Goal: Book appointment/travel/reservation: Book appointment/travel/reservation

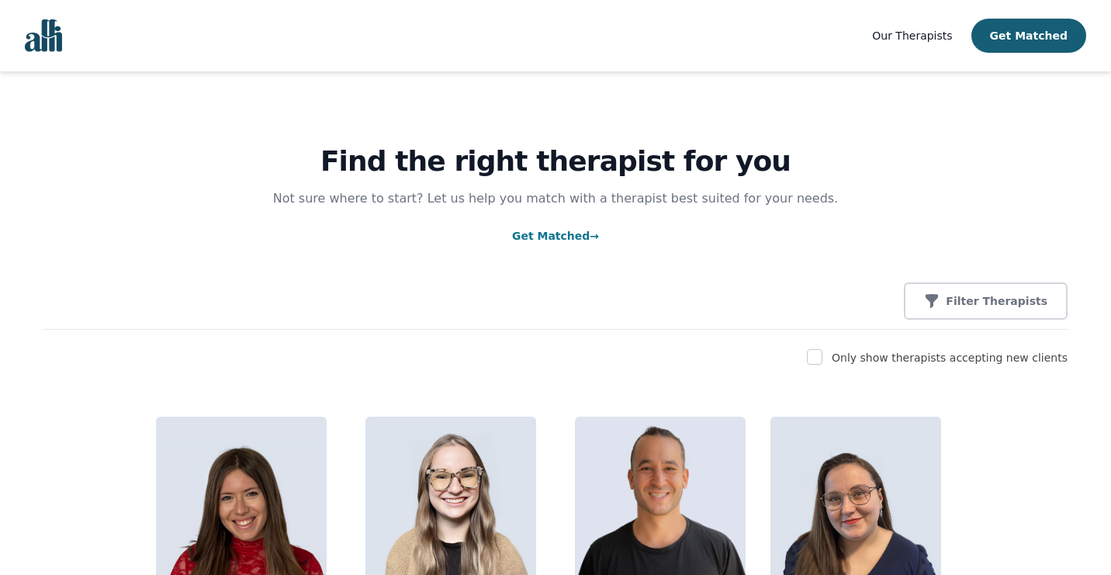
scroll to position [8534, 0]
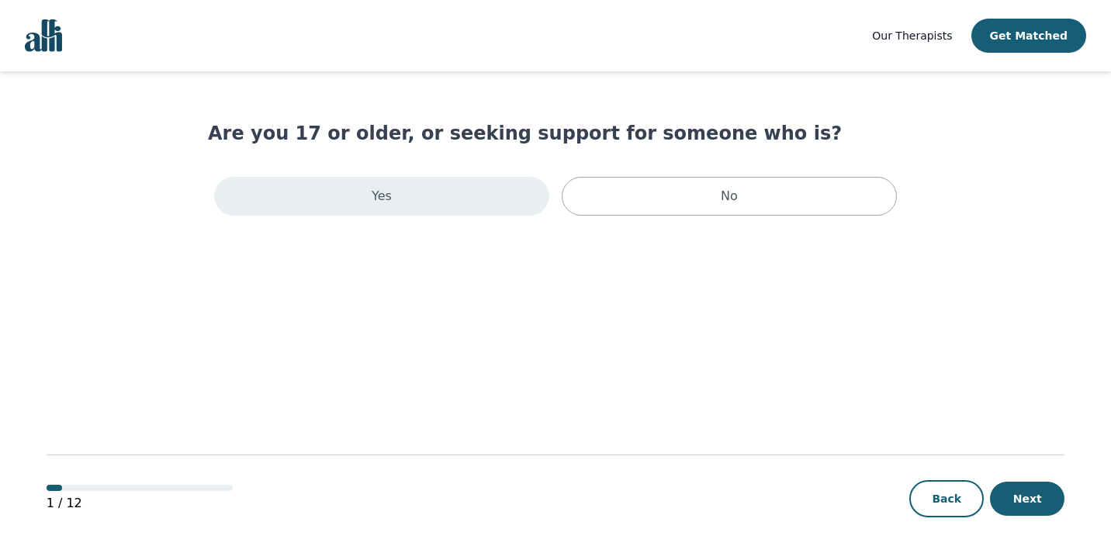
click at [462, 201] on div "Yes" at bounding box center [381, 196] width 335 height 39
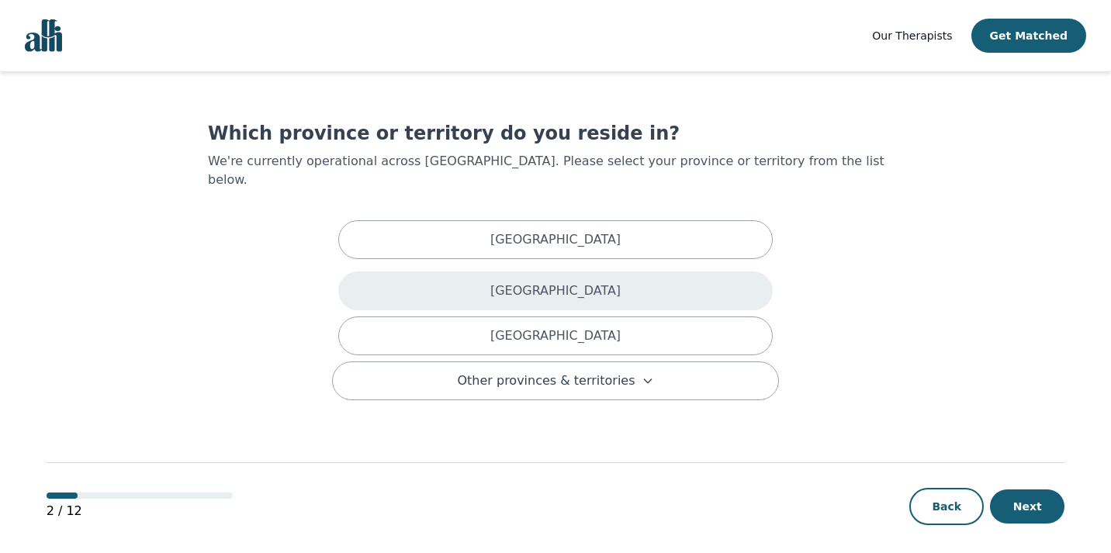
click at [453, 271] on div "[GEOGRAPHIC_DATA]" at bounding box center [555, 290] width 434 height 39
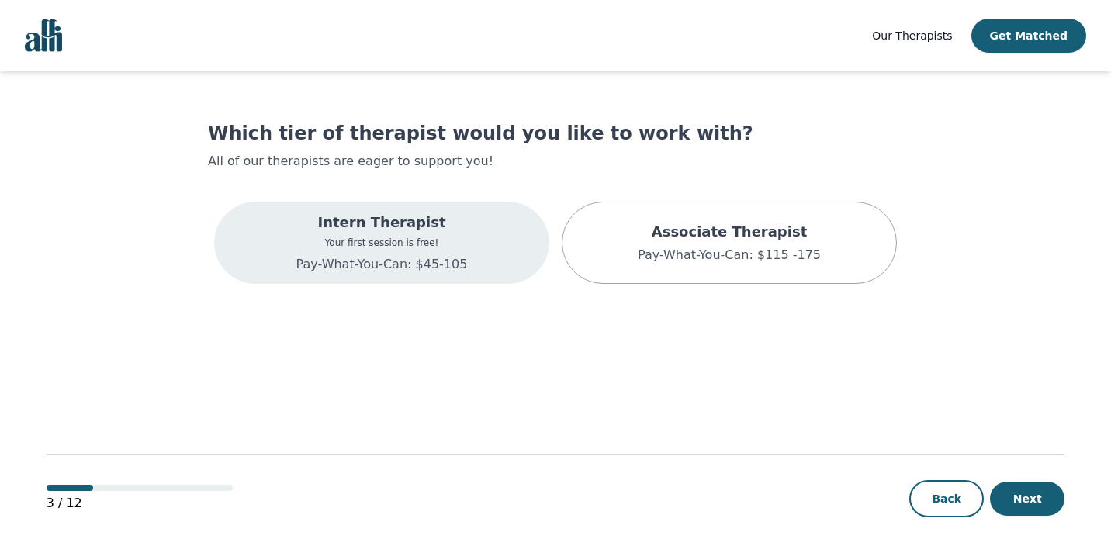
click at [465, 265] on div "Intern Therapist Your first session is free! Pay-What-You-Can: $45-105" at bounding box center [381, 243] width 335 height 82
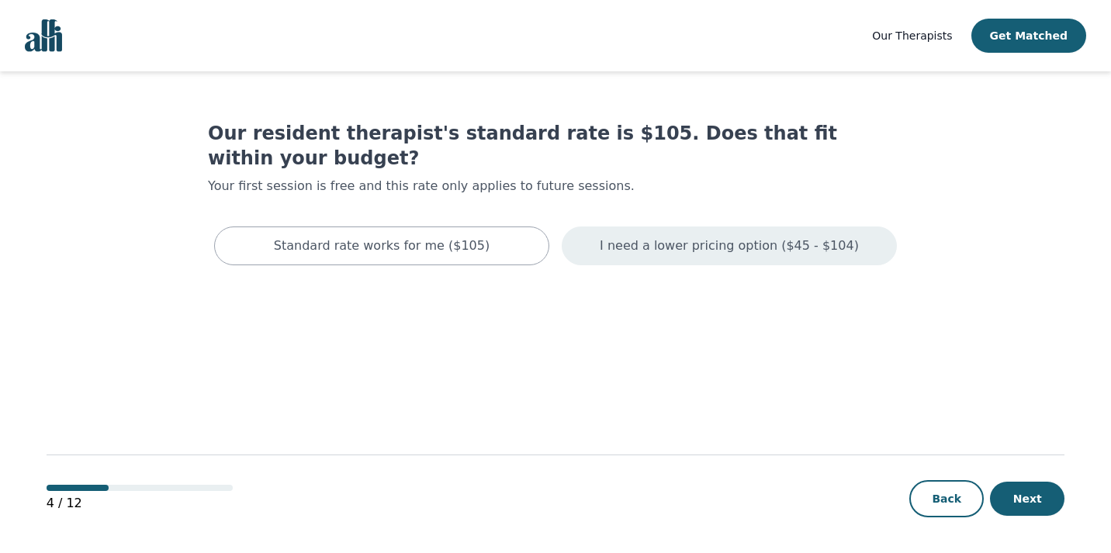
click at [615, 237] on p "I need a lower pricing option ($45 - $104)" at bounding box center [729, 246] width 259 height 19
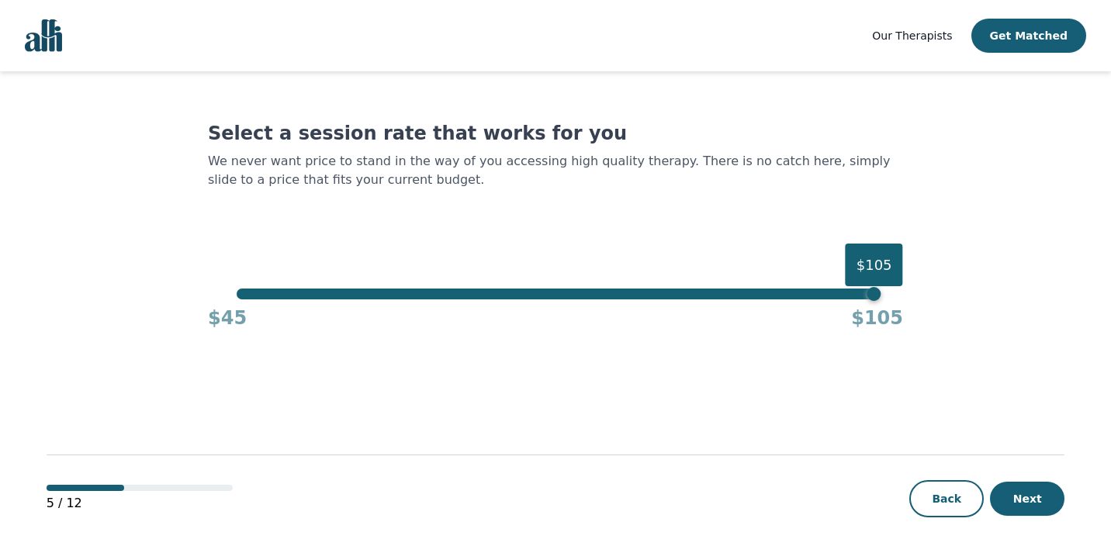
click at [242, 295] on div "$105" at bounding box center [555, 294] width 637 height 11
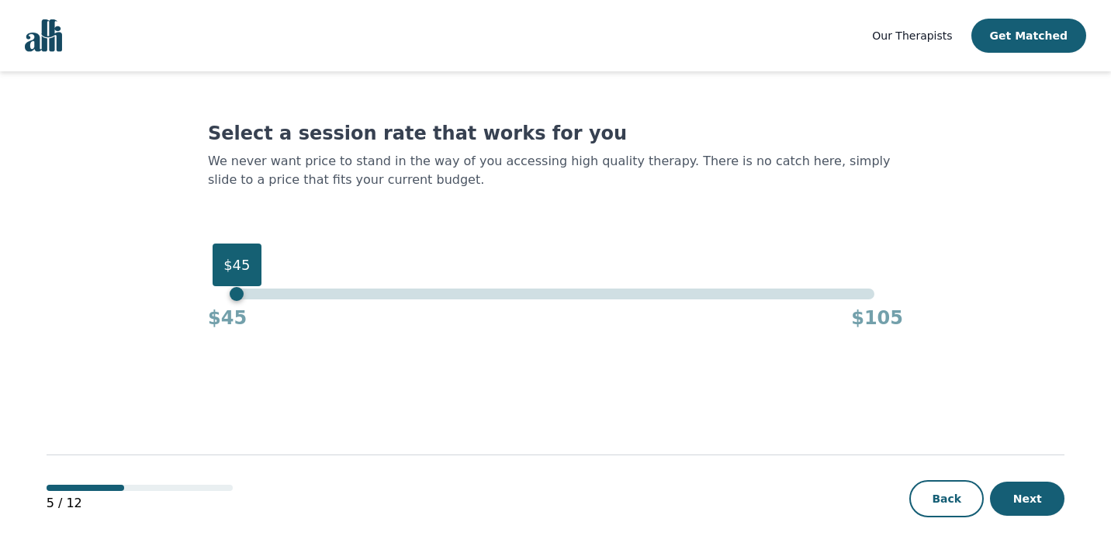
drag, startPoint x: 242, startPoint y: 295, endPoint x: 109, endPoint y: 300, distance: 132.7
click at [109, 300] on main "Select a session rate that works for you We never want price to stand in the wa…" at bounding box center [556, 312] width 1018 height 483
drag, startPoint x: 240, startPoint y: 299, endPoint x: 285, endPoint y: 298, distance: 45.8
click at [285, 298] on div "$50" at bounding box center [290, 294] width 14 height 14
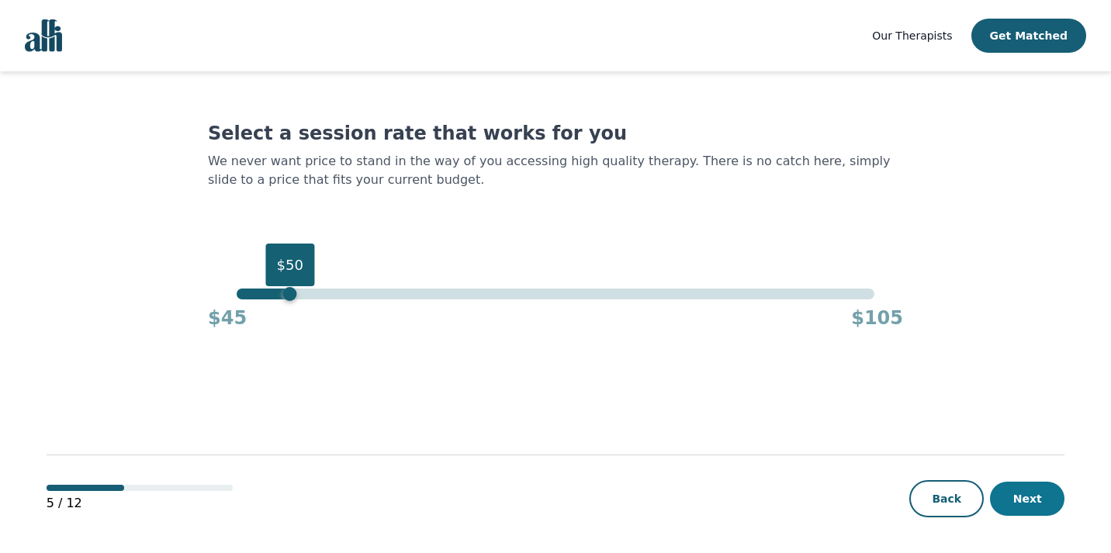
click at [1037, 498] on button "Next" at bounding box center [1027, 499] width 74 height 34
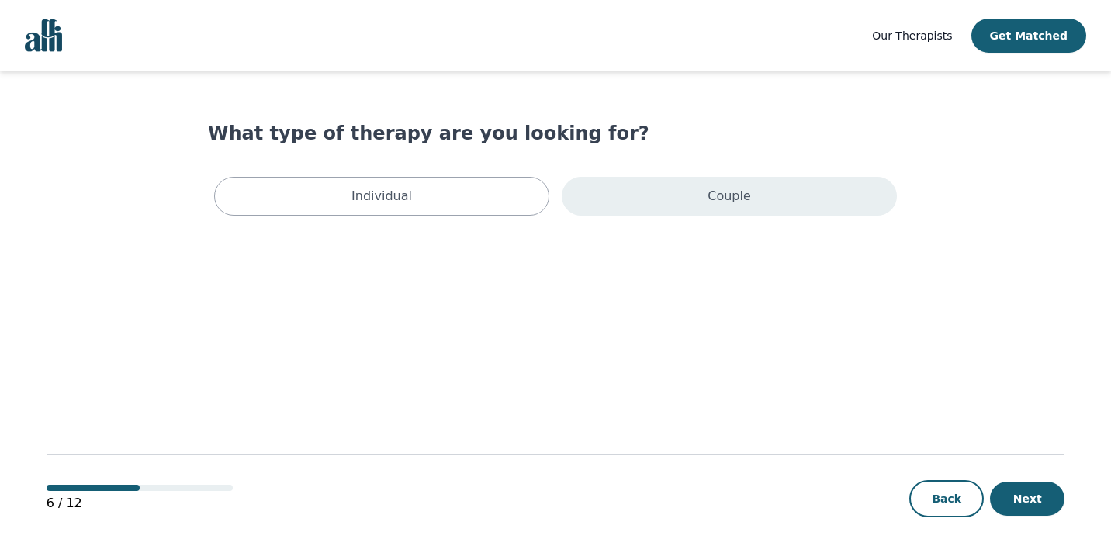
click at [593, 197] on div "Couple" at bounding box center [729, 196] width 335 height 39
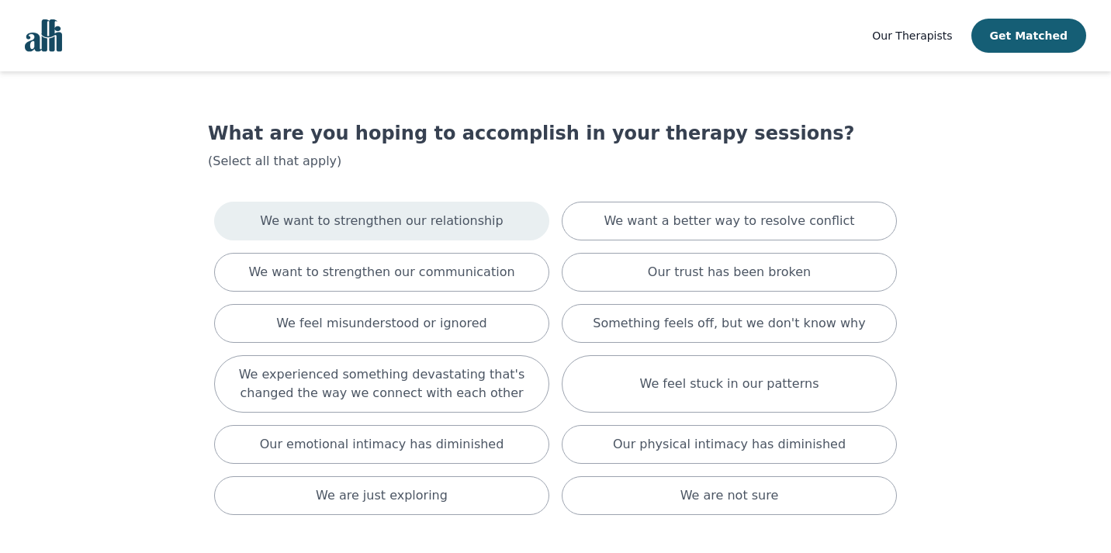
click at [505, 223] on div "We want to strengthen our relationship" at bounding box center [381, 221] width 335 height 39
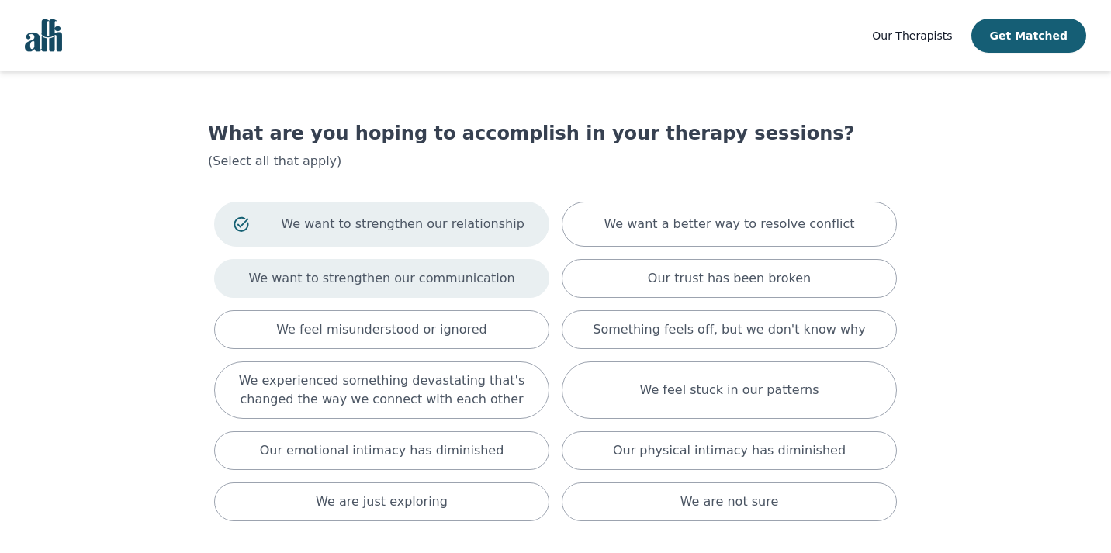
click at [496, 269] on p "We want to strengthen our communication" at bounding box center [381, 278] width 266 height 19
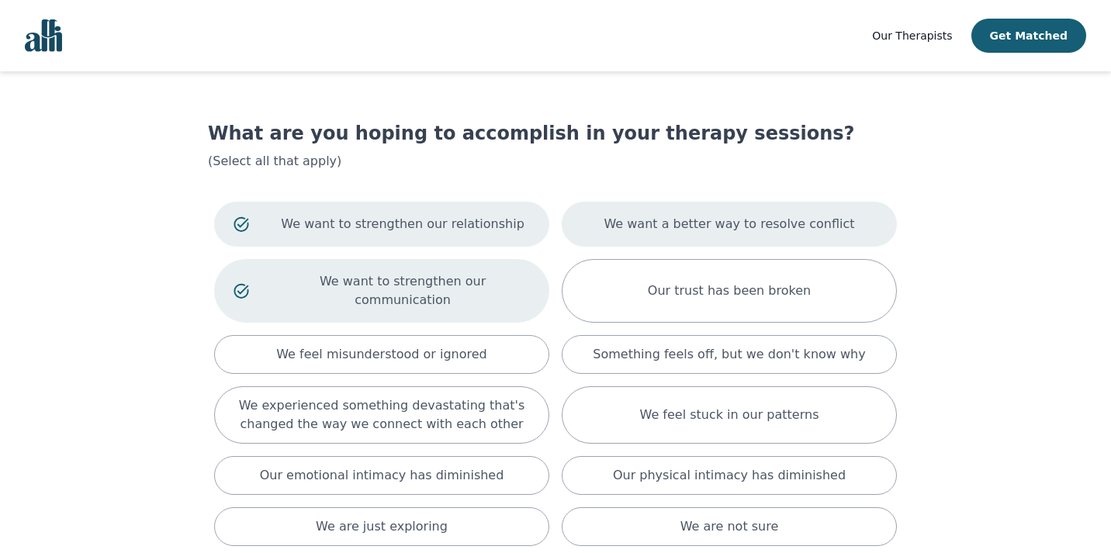
click at [608, 230] on div "We want a better way to resolve conflict" at bounding box center [729, 224] width 335 height 45
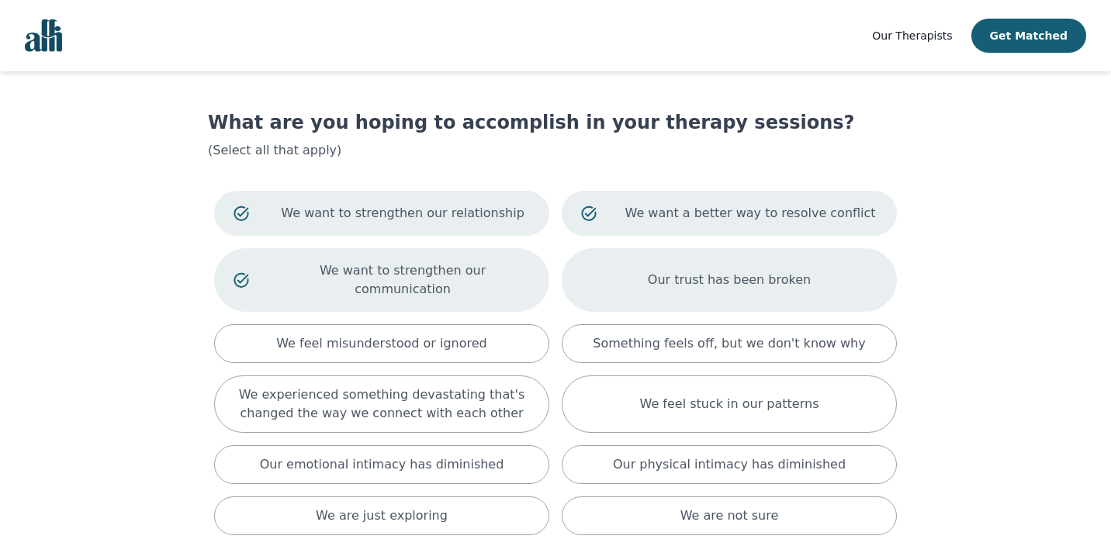
click at [607, 260] on div "Our trust has been broken" at bounding box center [729, 280] width 335 height 64
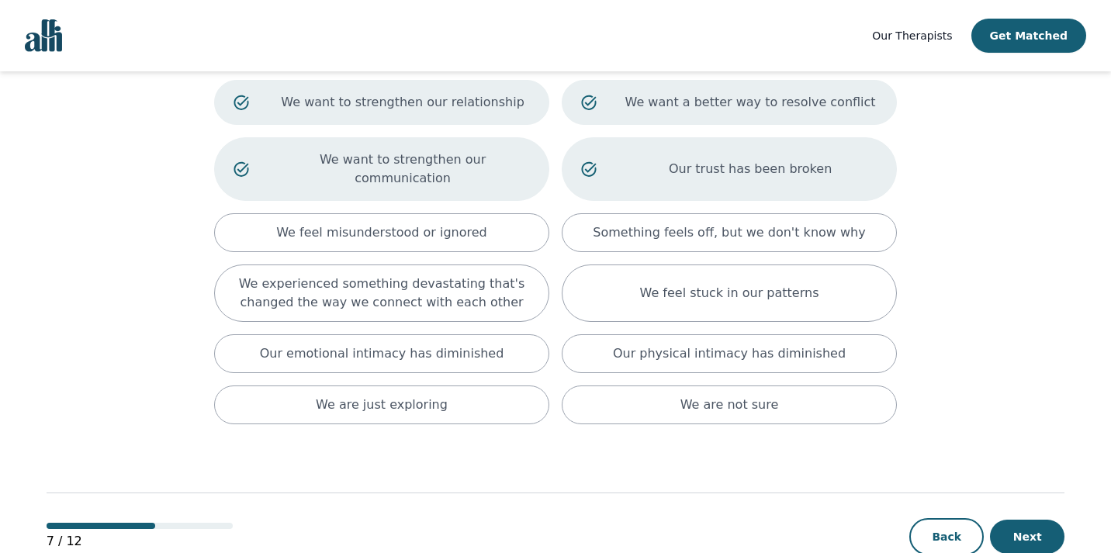
scroll to position [126, 0]
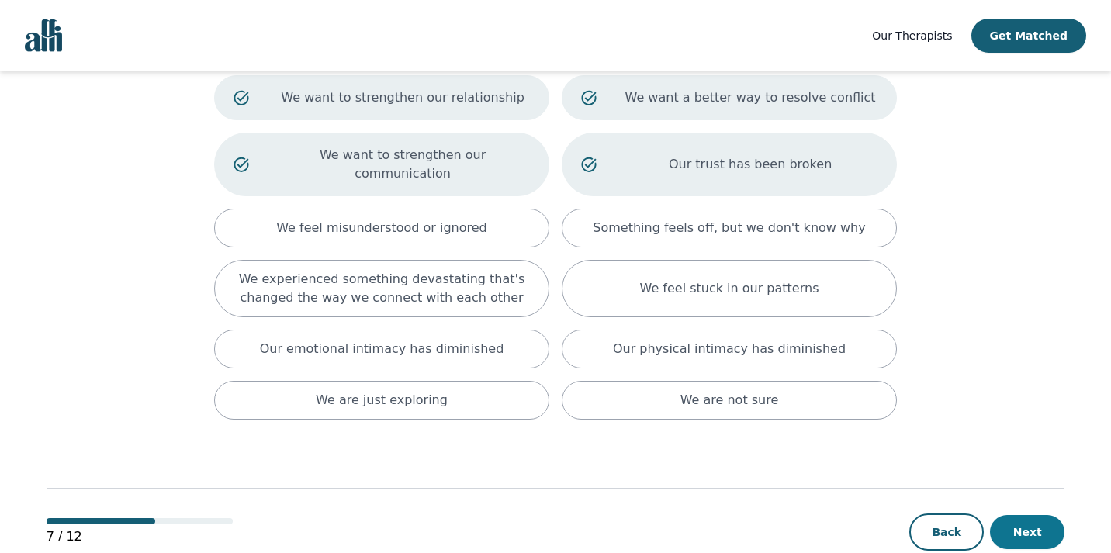
click at [1018, 516] on button "Next" at bounding box center [1027, 532] width 74 height 34
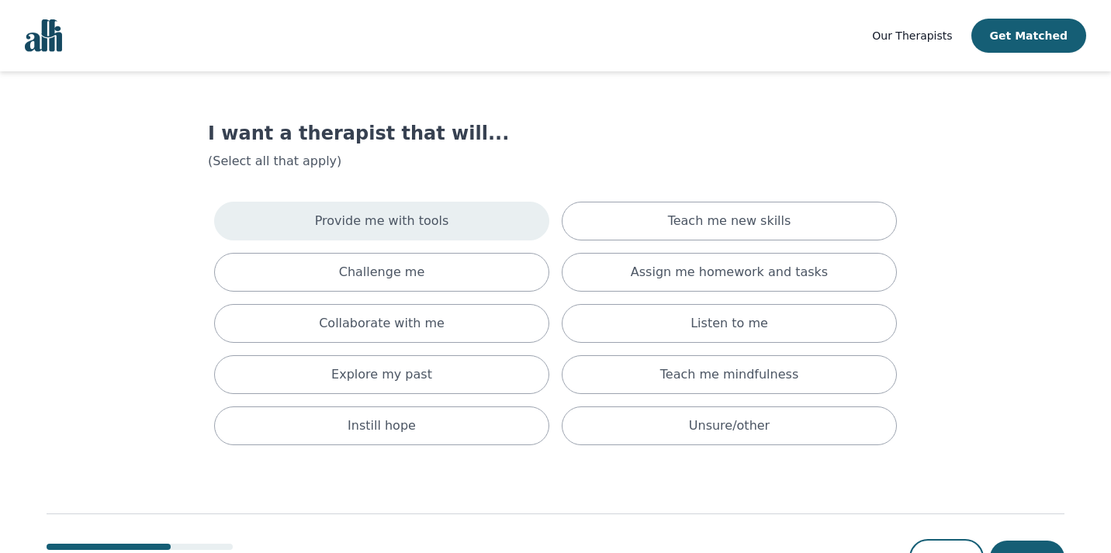
click at [489, 219] on div "Provide me with tools" at bounding box center [381, 221] width 335 height 39
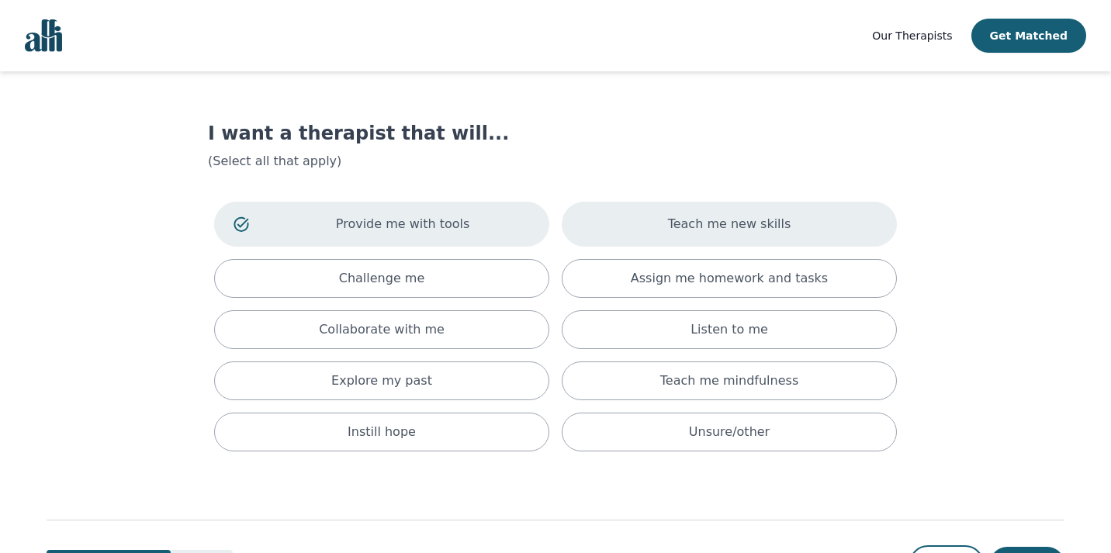
click at [643, 241] on div "Teach me new skills" at bounding box center [729, 224] width 335 height 45
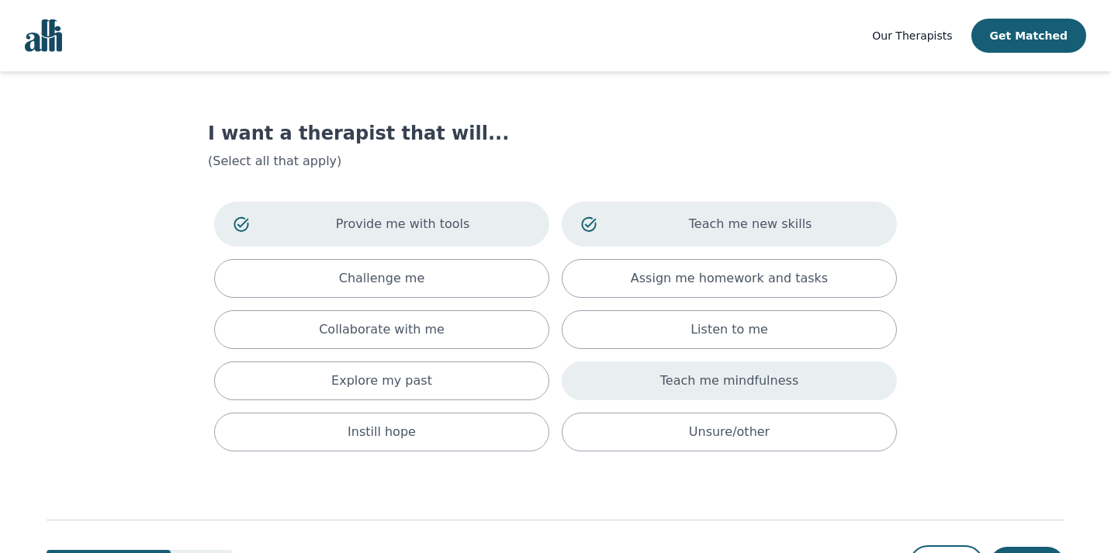
click at [618, 379] on div "Teach me mindfulness" at bounding box center [729, 380] width 335 height 39
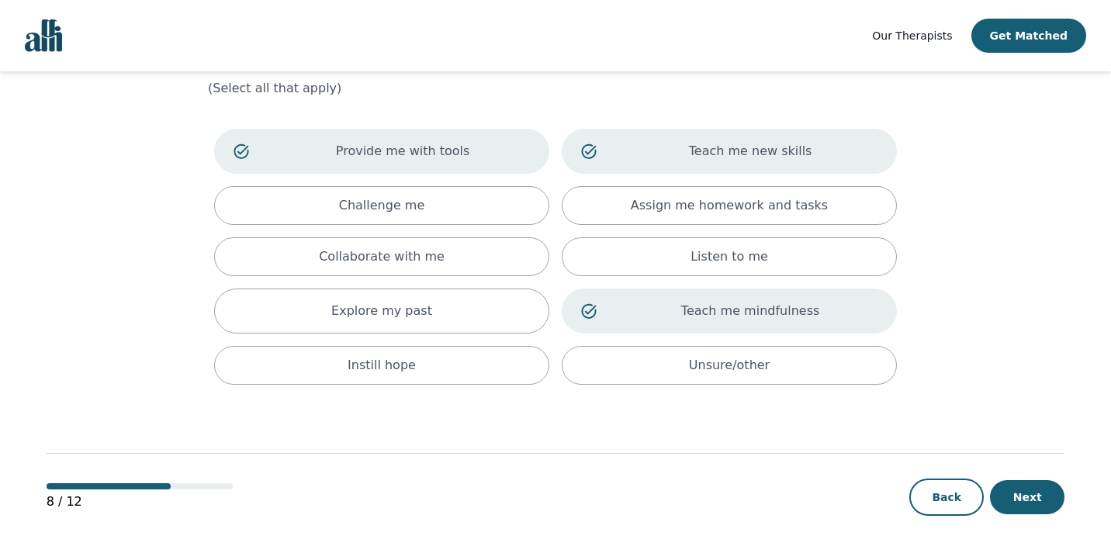
scroll to position [73, 0]
click at [1018, 496] on button "Next" at bounding box center [1027, 497] width 74 height 34
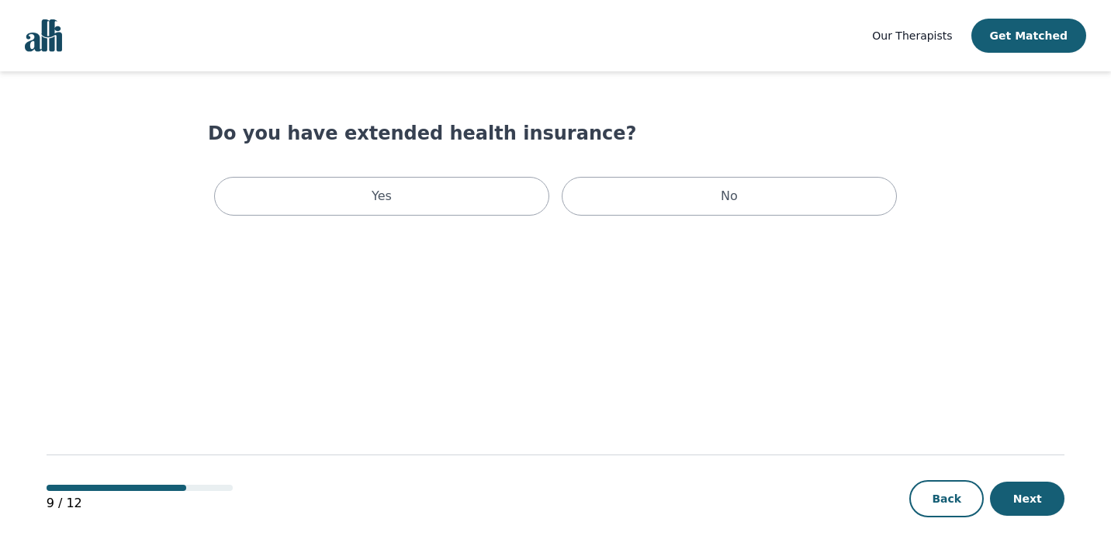
click at [470, 169] on div "Do you have extended health insurance? Yes No" at bounding box center [555, 171] width 695 height 101
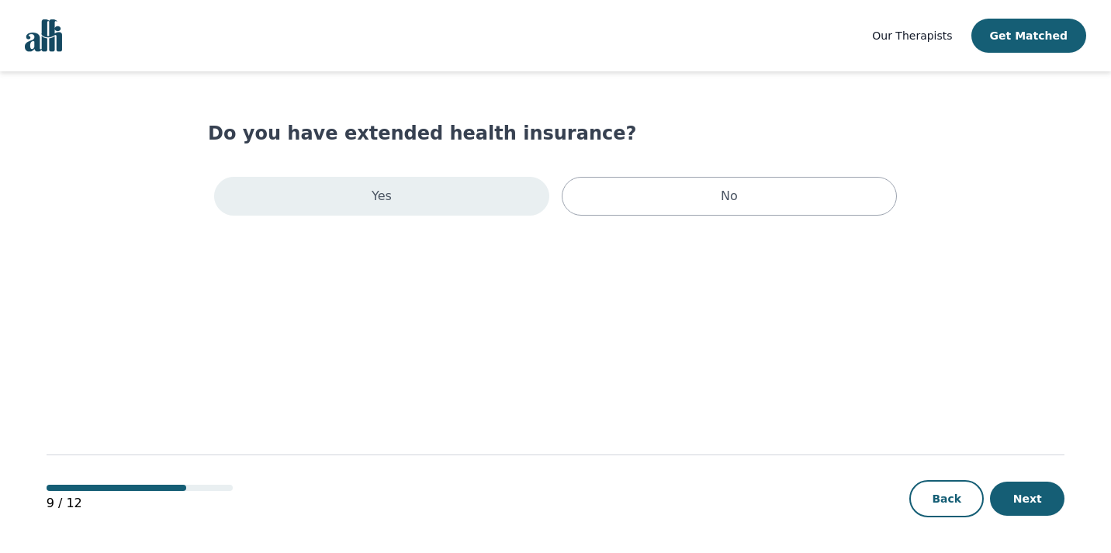
click at [470, 208] on div "Yes" at bounding box center [381, 196] width 335 height 39
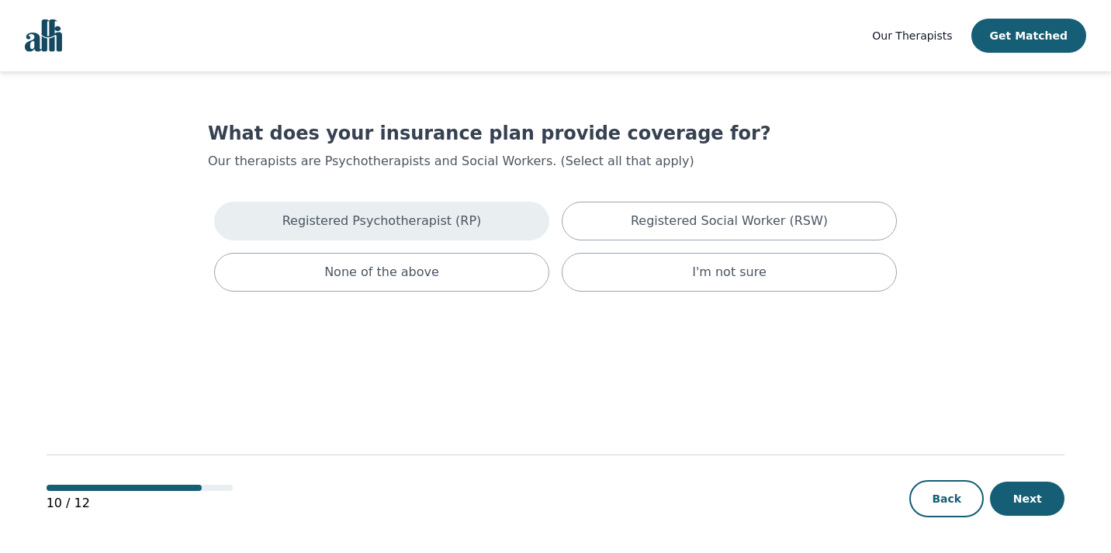
click at [481, 236] on div "Registered Psychotherapist (RP)" at bounding box center [381, 221] width 335 height 39
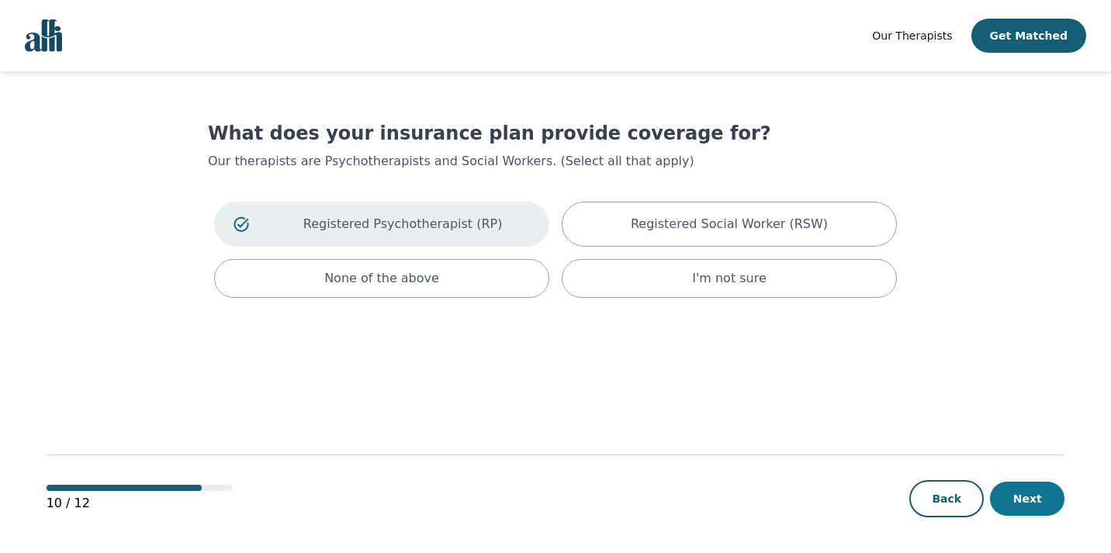
click at [1015, 500] on button "Next" at bounding box center [1027, 499] width 74 height 34
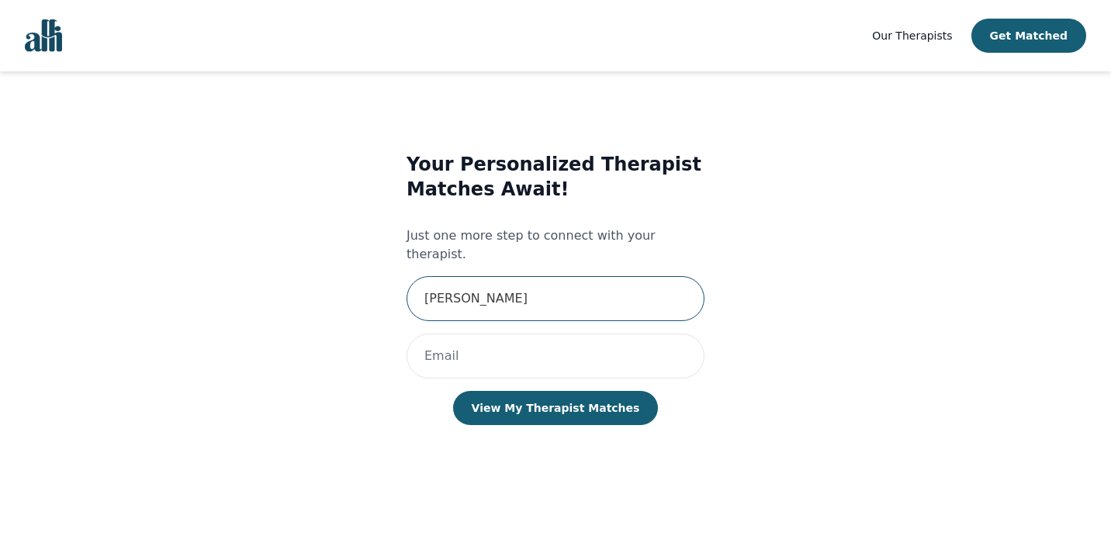
type input "jessica"
click at [472, 486] on main "Your Personalized Therapist Matches Await! Just one more step to connect with y…" at bounding box center [556, 312] width 1018 height 483
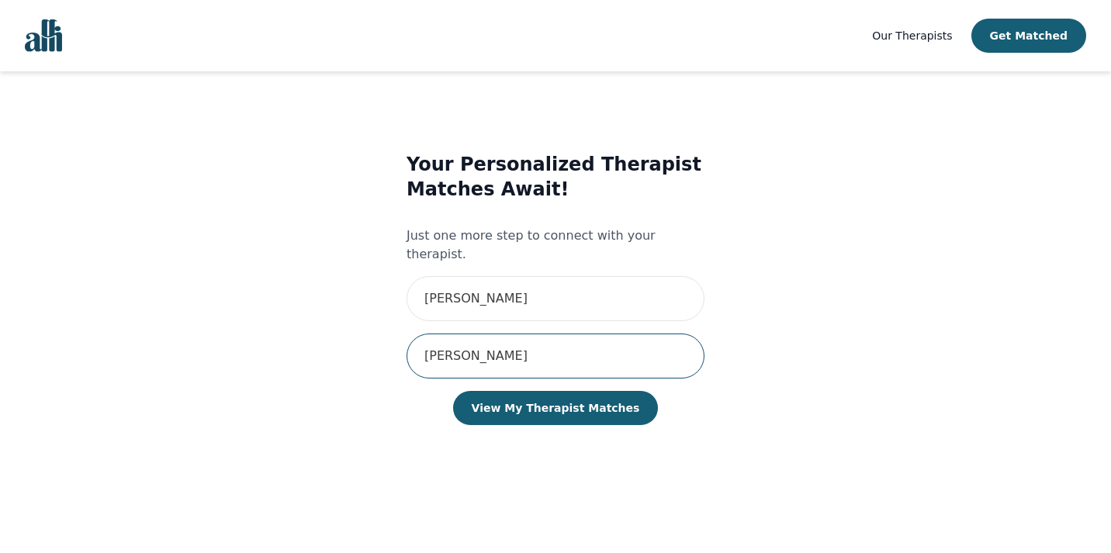
click at [494, 350] on input "jess" at bounding box center [555, 355] width 298 height 45
type input "jessica.siu@outlook.com"
click at [512, 407] on div "Your Personalized Therapist Matches Await! Just one more step to connect with y…" at bounding box center [555, 304] width 298 height 304
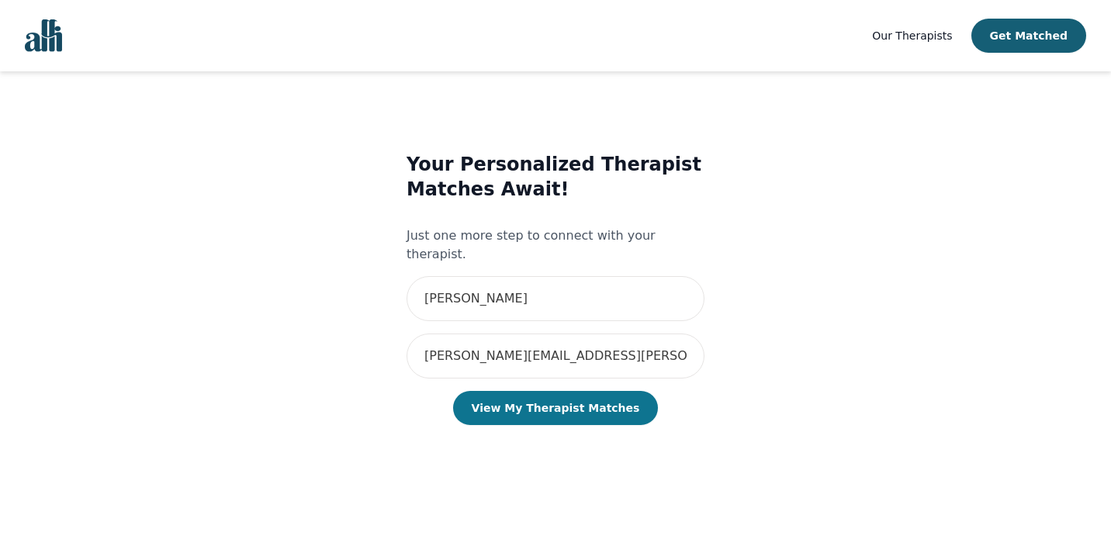
click at [515, 391] on button "View My Therapist Matches" at bounding box center [556, 408] width 206 height 34
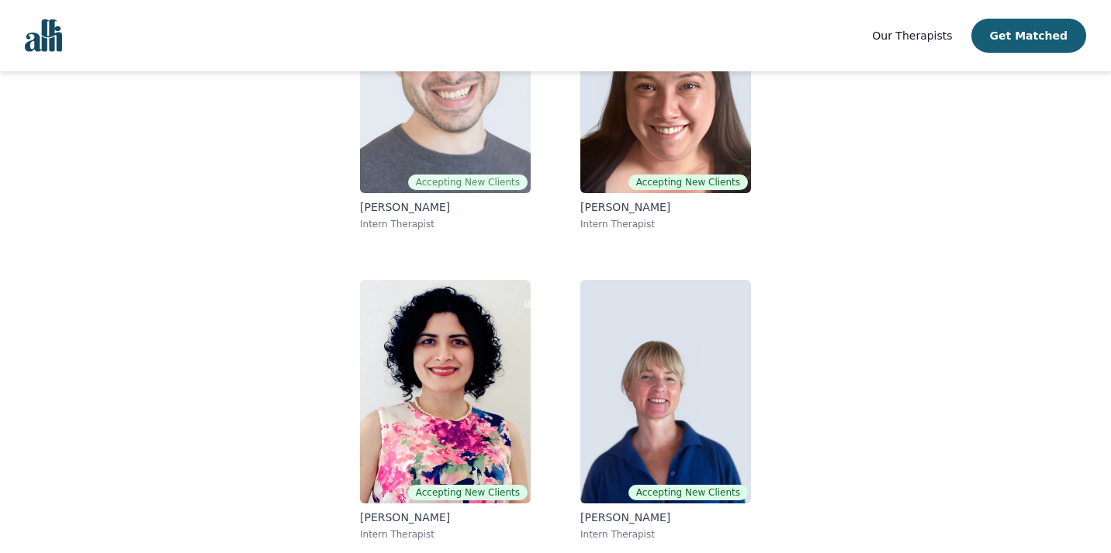
scroll to position [257, 0]
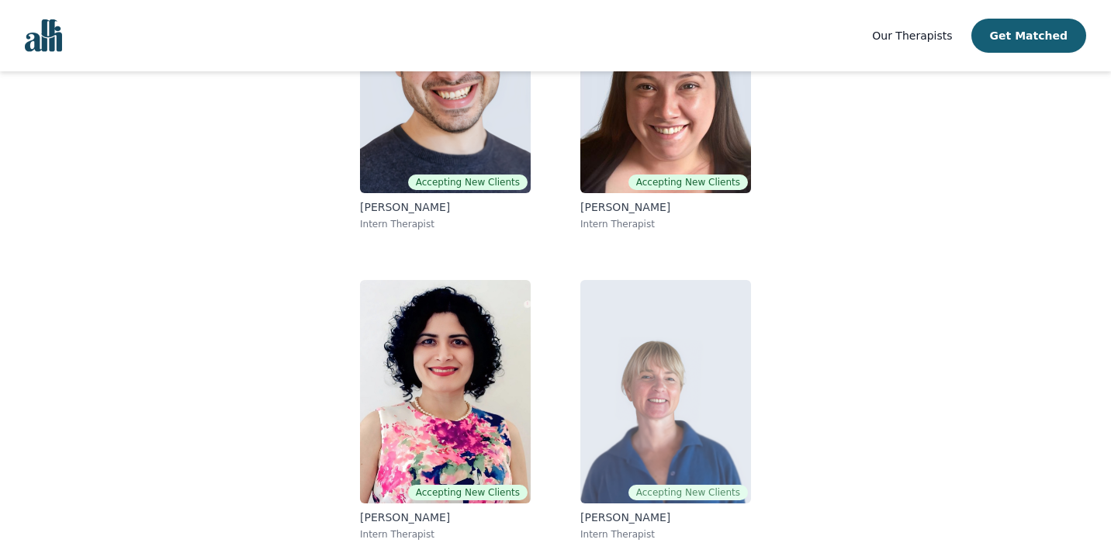
click at [664, 424] on img at bounding box center [665, 391] width 171 height 223
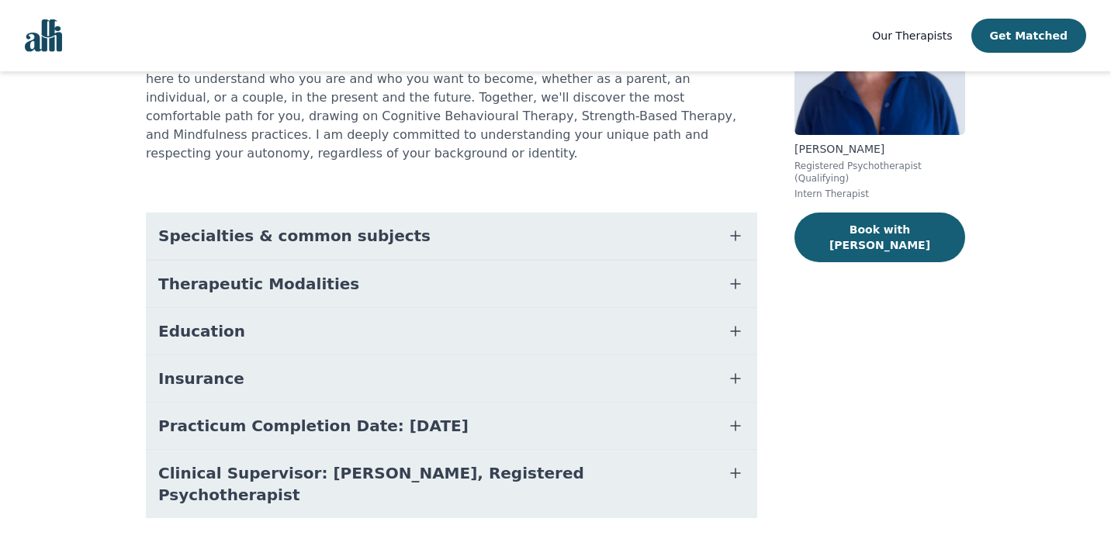
scroll to position [196, 0]
